Goal: Check status: Check status

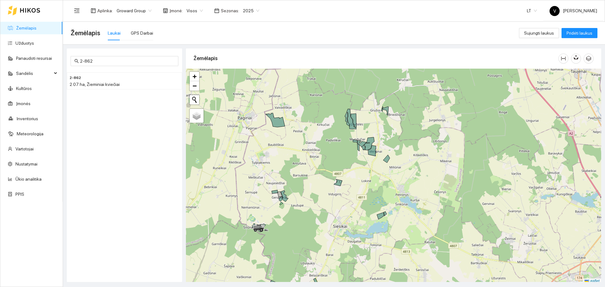
scroll to position [2, 0]
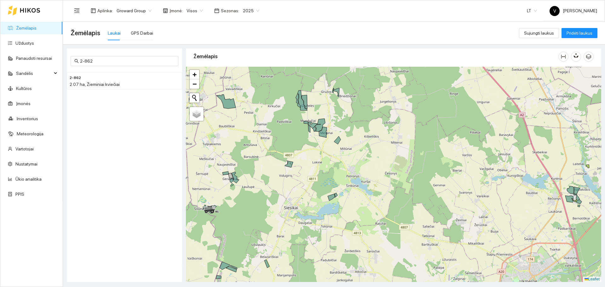
drag, startPoint x: 381, startPoint y: 115, endPoint x: 386, endPoint y: 70, distance: 45.0
click at [366, 101] on div at bounding box center [393, 175] width 415 height 216
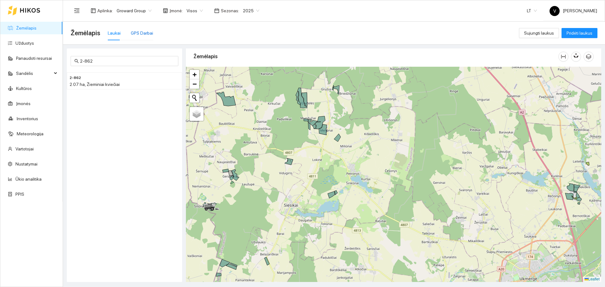
click at [139, 33] on div "GPS Darbai" at bounding box center [142, 33] width 22 height 7
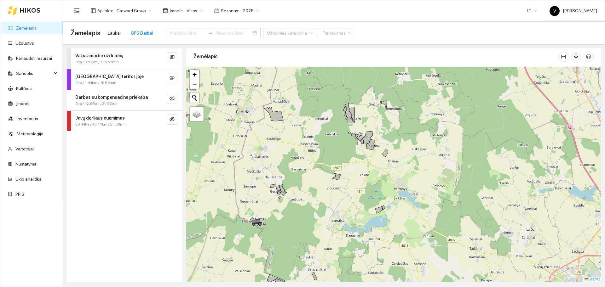
drag, startPoint x: 312, startPoint y: 127, endPoint x: 360, endPoint y: 142, distance: 49.9
click at [360, 142] on div at bounding box center [393, 175] width 415 height 216
click at [186, 33] on input at bounding box center [188, 33] width 36 height 7
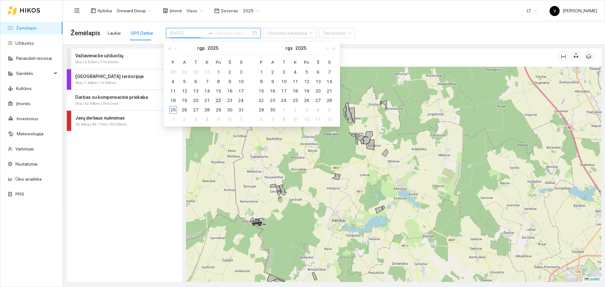
type input "[DATE]"
click at [218, 100] on div "22" at bounding box center [219, 101] width 8 height 8
type input "[DATE]"
click at [175, 111] on div "25" at bounding box center [173, 110] width 8 height 8
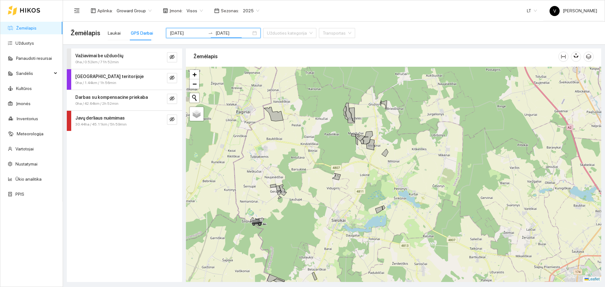
click at [439, 153] on div at bounding box center [393, 175] width 415 height 216
click at [393, 146] on div at bounding box center [393, 175] width 415 height 216
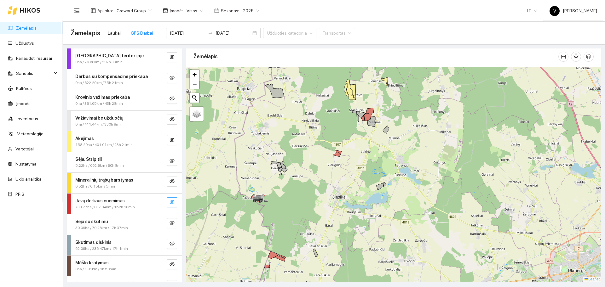
click at [170, 202] on icon "eye-invisible" at bounding box center [172, 202] width 5 height 5
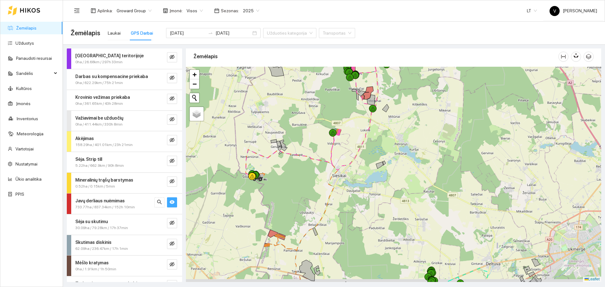
drag, startPoint x: 422, startPoint y: 201, endPoint x: 451, endPoint y: 88, distance: 117.0
click at [451, 90] on div at bounding box center [393, 175] width 415 height 216
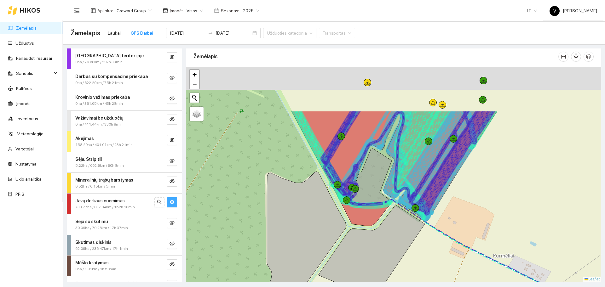
drag, startPoint x: 474, startPoint y: 188, endPoint x: 481, endPoint y: 196, distance: 10.0
click at [481, 196] on div at bounding box center [393, 175] width 415 height 216
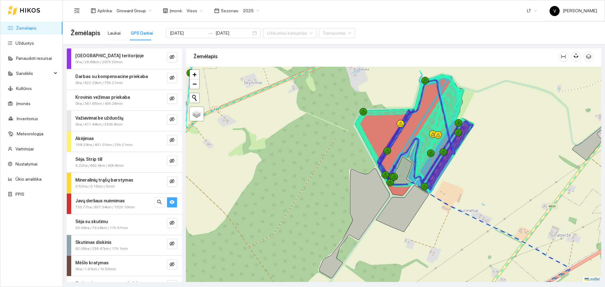
drag, startPoint x: 517, startPoint y: 185, endPoint x: 494, endPoint y: 176, distance: 25.2
click at [494, 176] on div at bounding box center [393, 175] width 415 height 216
